Goal: Task Accomplishment & Management: Use online tool/utility

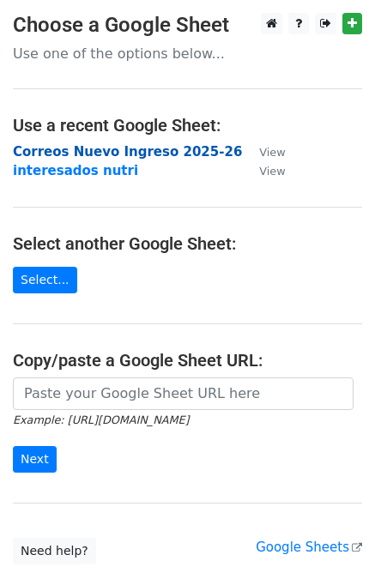
click at [113, 149] on strong "Correos Nuevo Ingreso 2025-26" at bounding box center [127, 151] width 229 height 15
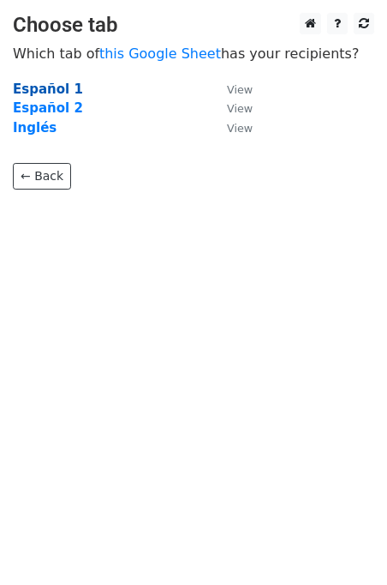
click at [59, 89] on strong "Español 1" at bounding box center [48, 88] width 70 height 15
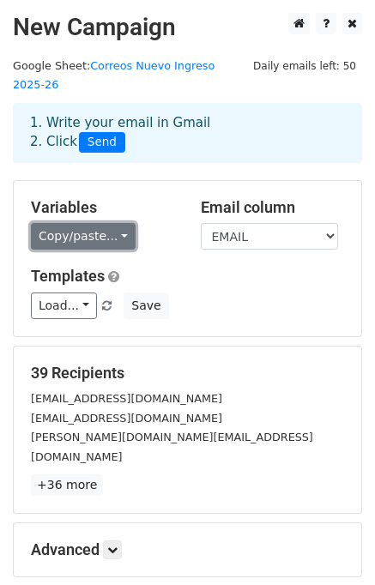
click at [81, 223] on link "Copy/paste..." at bounding box center [83, 236] width 105 height 27
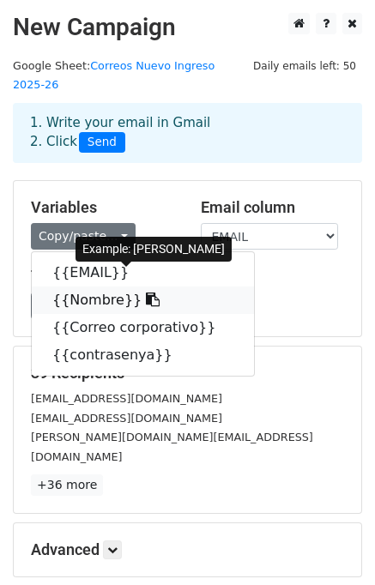
click at [87, 288] on link "{{Nombre}}" at bounding box center [143, 299] width 222 height 27
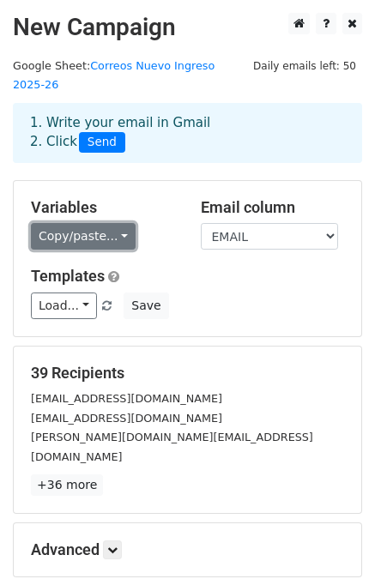
click at [103, 225] on link "Copy/paste..." at bounding box center [83, 236] width 105 height 27
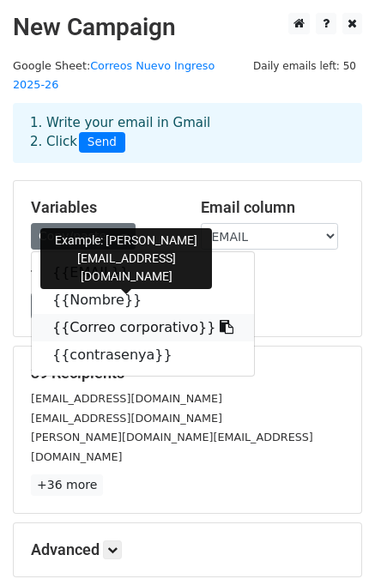
click at [88, 314] on link "{{Correo corporativo}}" at bounding box center [143, 327] width 222 height 27
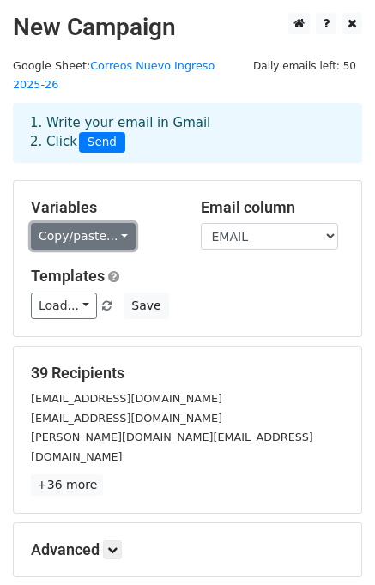
click at [107, 223] on link "Copy/paste..." at bounding box center [83, 236] width 105 height 27
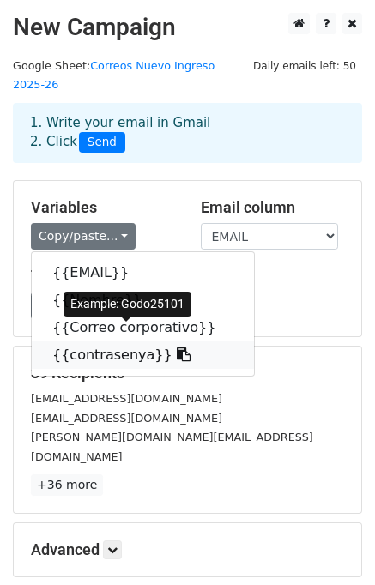
click at [97, 341] on link "{{contrasenya}}" at bounding box center [143, 354] width 222 height 27
